Goal: Task Accomplishment & Management: Use online tool/utility

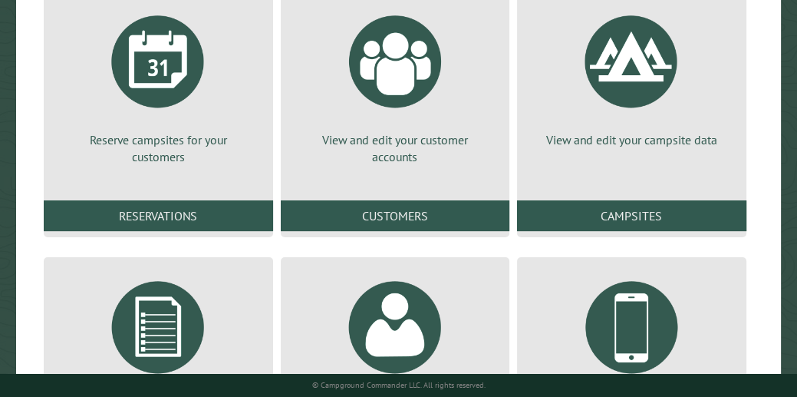
scroll to position [209, 0]
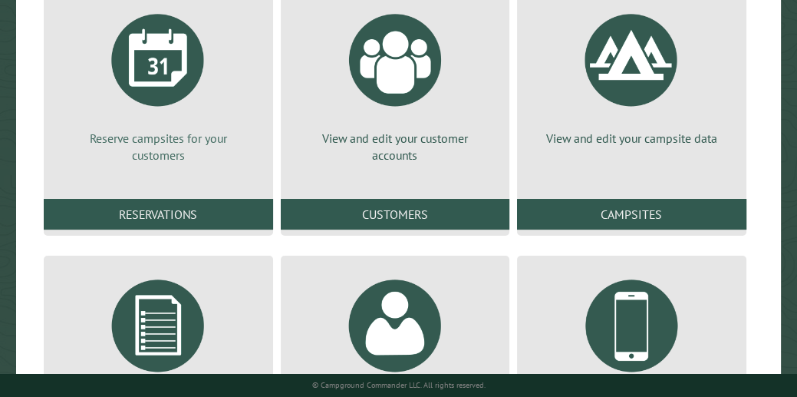
click at [166, 80] on div at bounding box center [158, 59] width 115 height 115
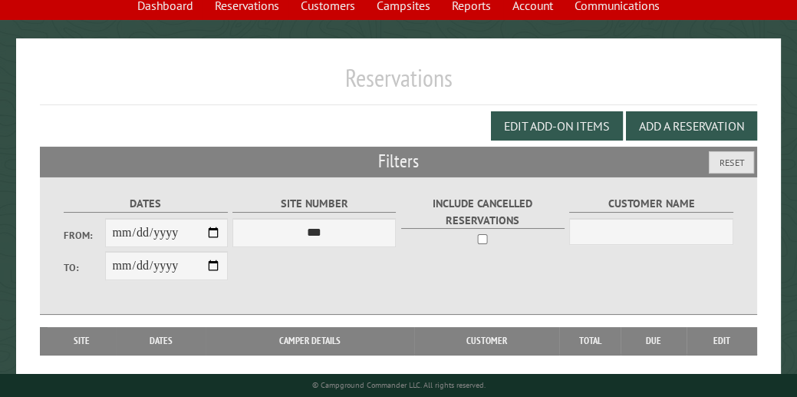
scroll to position [124, 0]
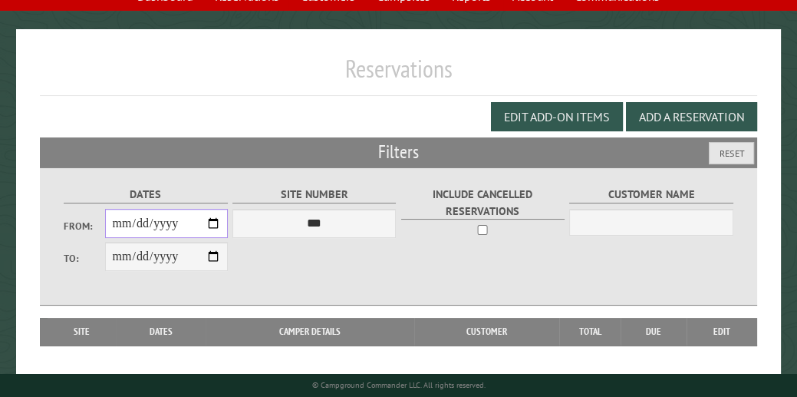
click at [215, 221] on input "From:" at bounding box center [166, 223] width 123 height 29
type input "**********"
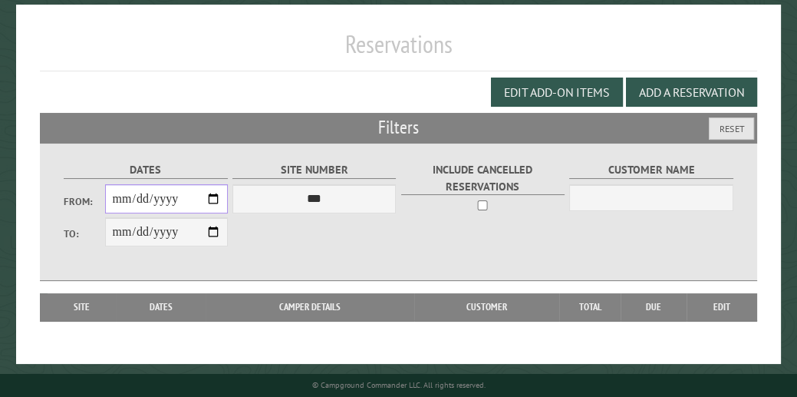
scroll to position [153, 0]
